Goal: Navigation & Orientation: Understand site structure

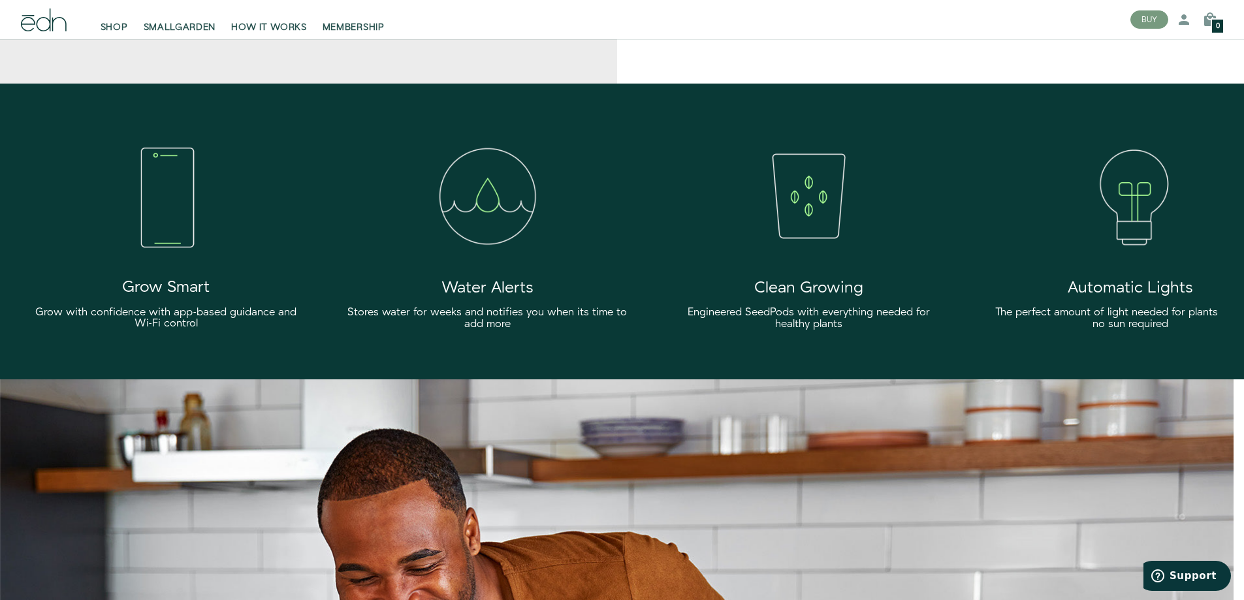
scroll to position [3482, 0]
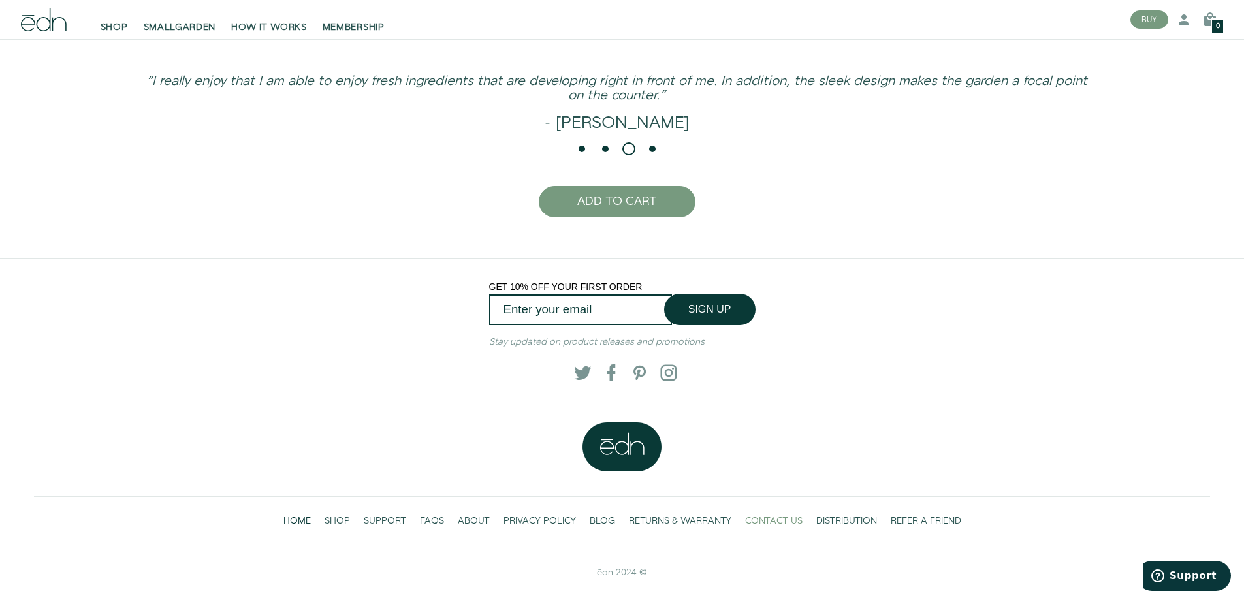
click at [756, 522] on span "CONTACT US" at bounding box center [773, 521] width 57 height 13
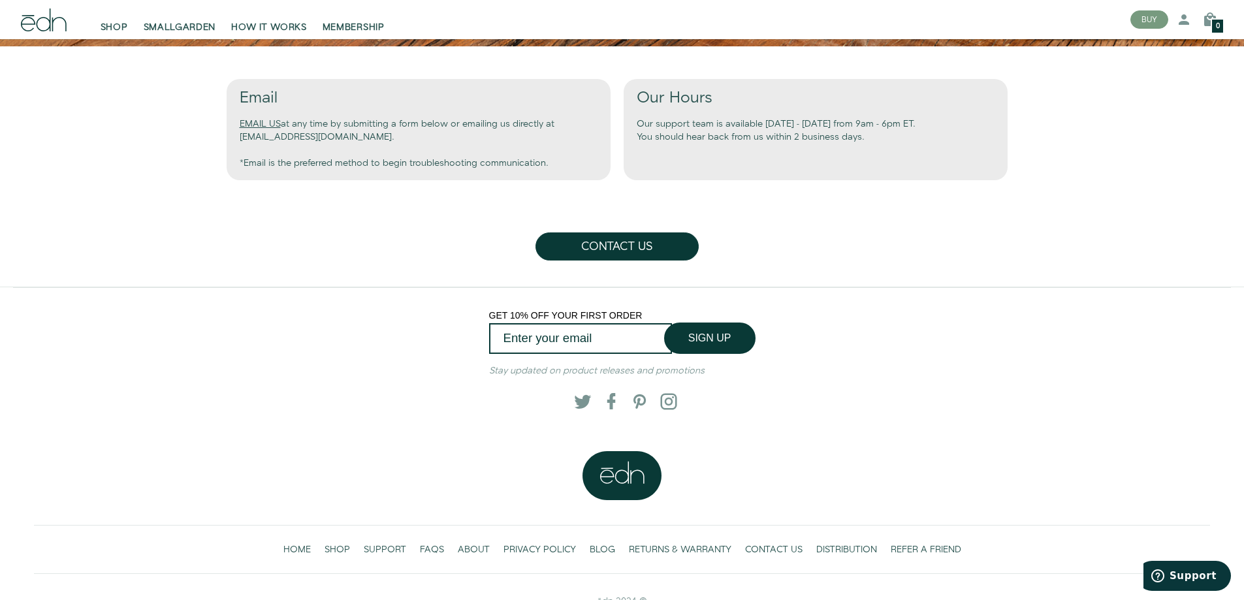
scroll to position [754, 0]
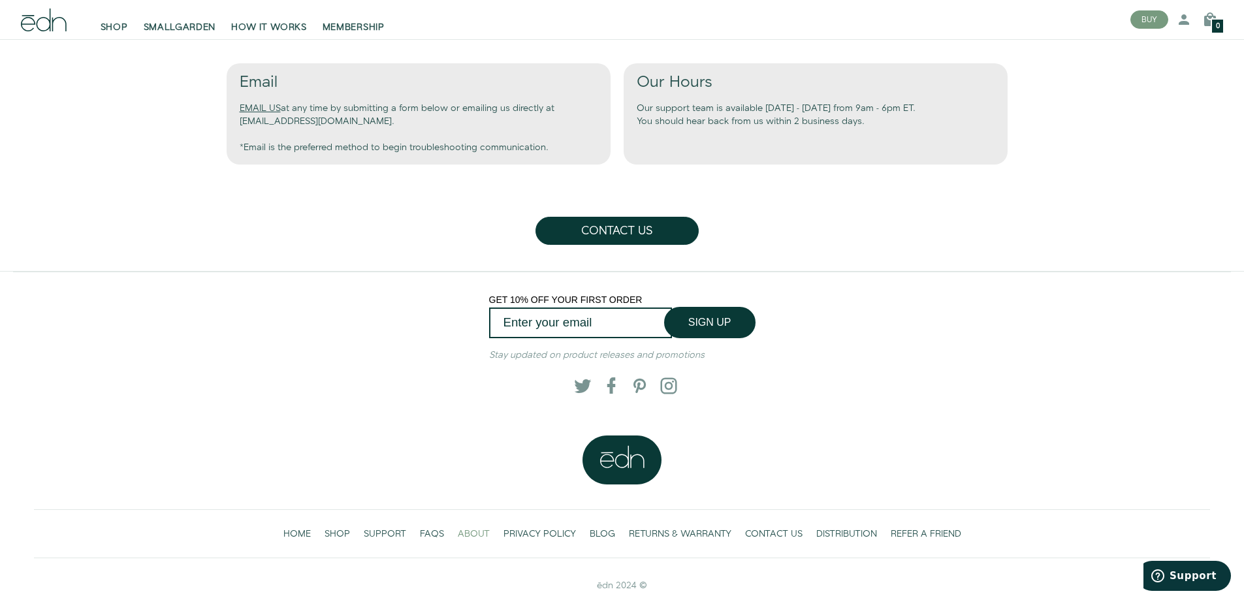
click at [466, 528] on span "ABOUT" at bounding box center [474, 534] width 32 height 13
